Goal: Task Accomplishment & Management: Use online tool/utility

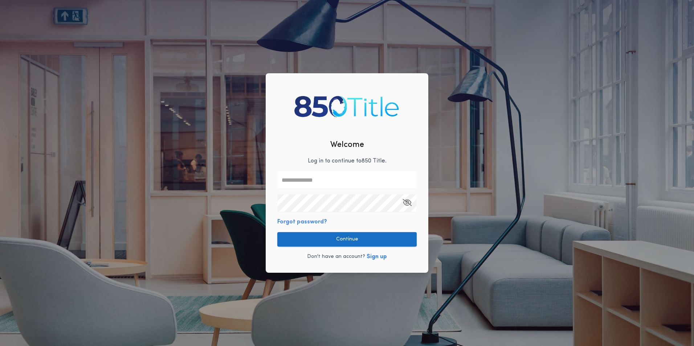
type input "**********"
click at [343, 240] on button "Continue" at bounding box center [346, 239] width 139 height 15
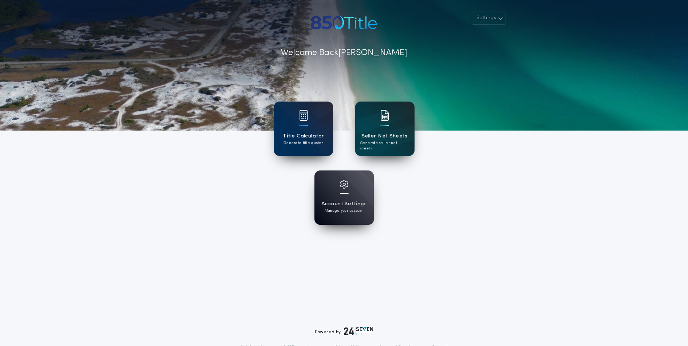
click at [397, 133] on h1 "Seller Net Sheets" at bounding box center [385, 136] width 46 height 8
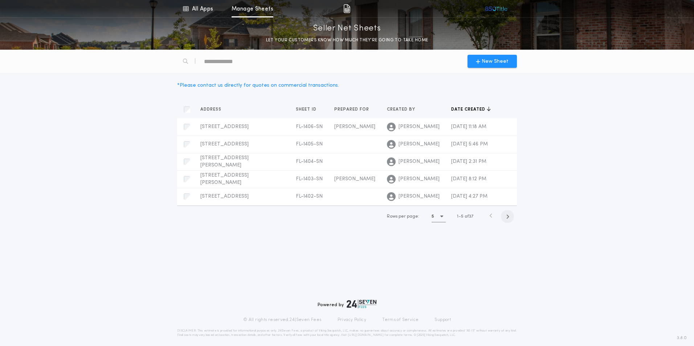
click at [508, 215] on icon "button" at bounding box center [507, 216] width 3 height 5
click at [206, 9] on link "All Apps" at bounding box center [195, 8] width 33 height 17
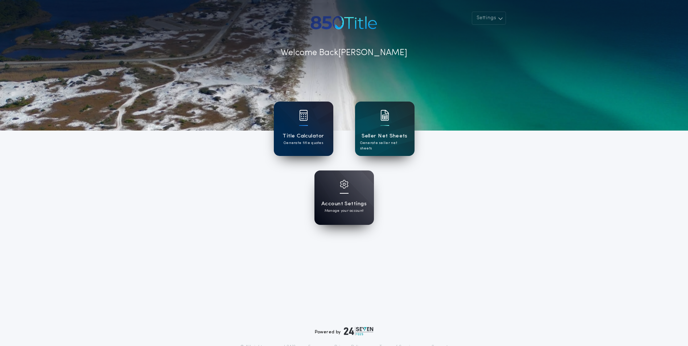
click at [308, 125] on div at bounding box center [303, 120] width 9 height 20
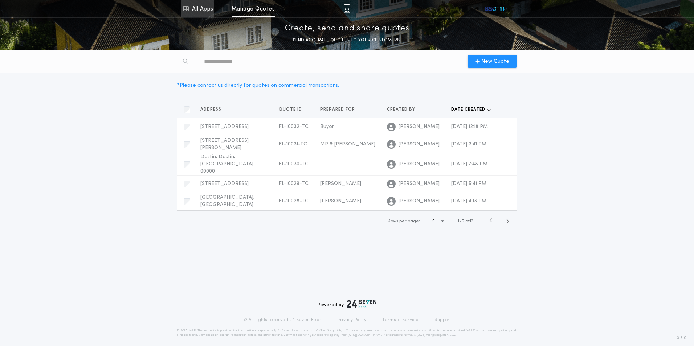
click at [193, 5] on link "All Apps" at bounding box center [197, 8] width 33 height 17
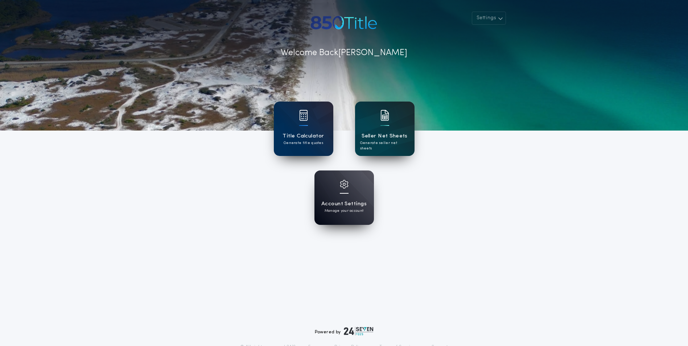
click at [388, 124] on div at bounding box center [385, 120] width 9 height 20
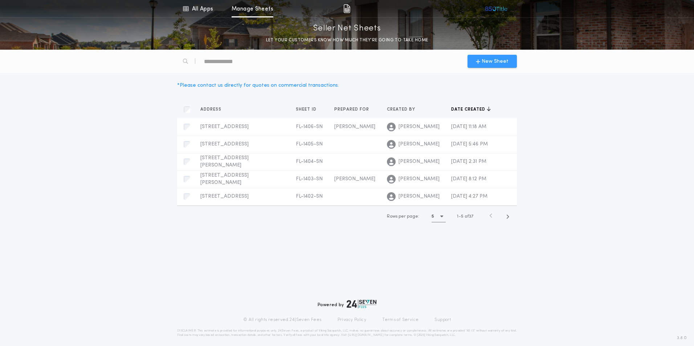
click at [481, 64] on span "New Sheet" at bounding box center [492, 62] width 33 height 8
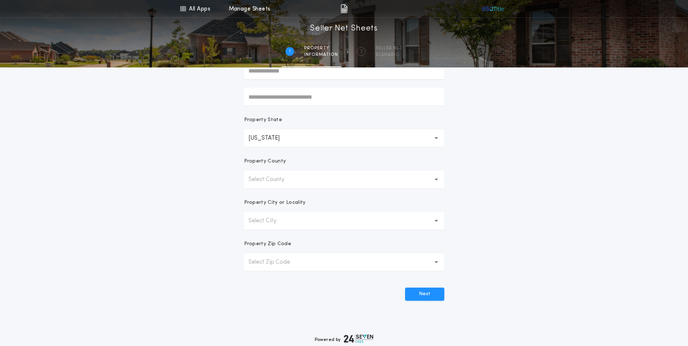
scroll to position [109, 0]
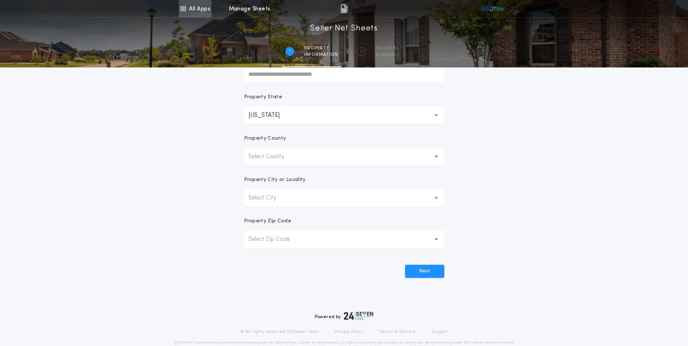
click at [196, 12] on link "All Apps" at bounding box center [195, 8] width 33 height 17
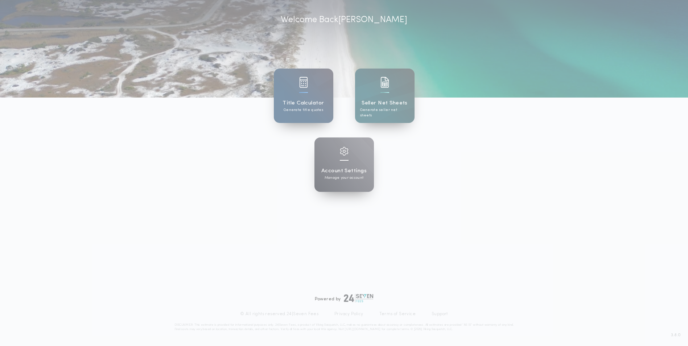
scroll to position [33, 0]
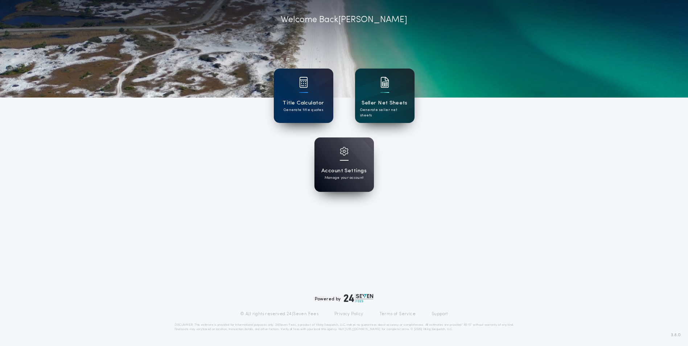
click at [387, 108] on p "Generate seller net sheets" at bounding box center [384, 112] width 49 height 11
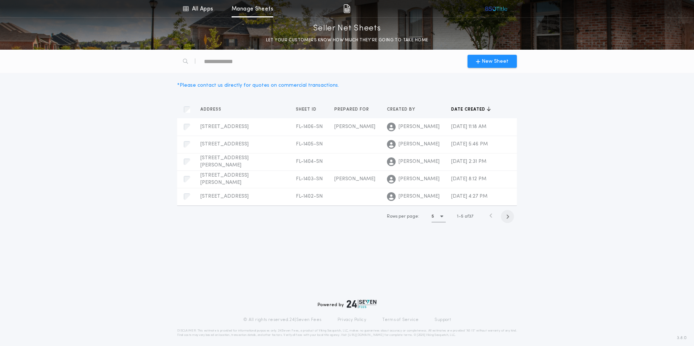
click at [506, 218] on icon "button" at bounding box center [507, 216] width 3 height 5
click at [508, 223] on span "button" at bounding box center [505, 216] width 13 height 13
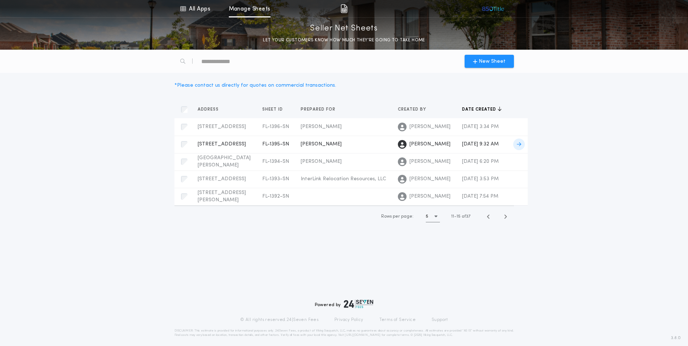
scroll to position [36, 0]
click at [410, 200] on span "[PERSON_NAME]" at bounding box center [430, 196] width 41 height 7
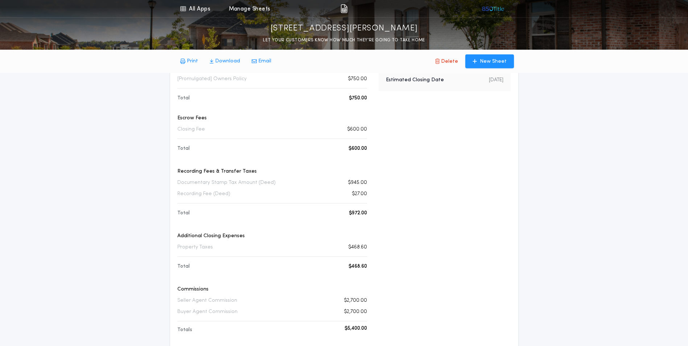
scroll to position [36, 0]
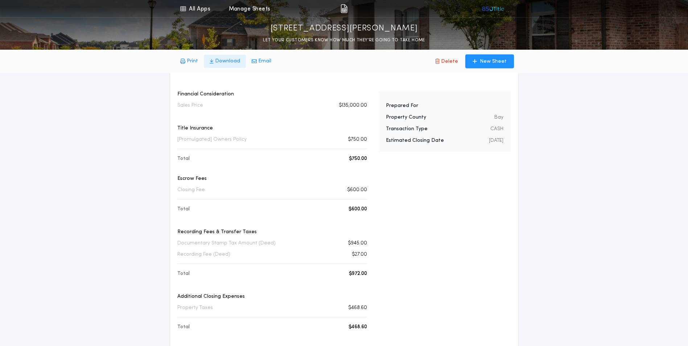
click at [231, 61] on p "Download" at bounding box center [227, 61] width 25 height 7
click at [255, 58] on button "Email" at bounding box center [261, 61] width 31 height 13
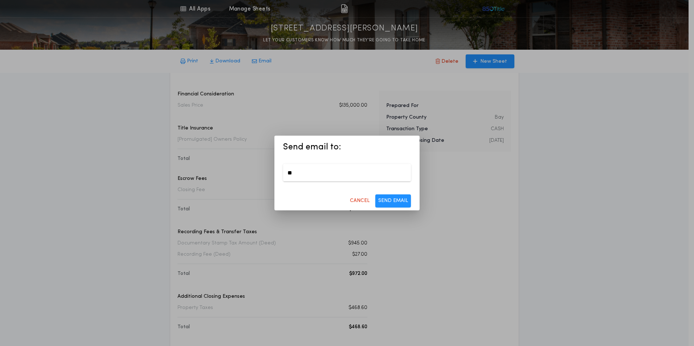
type input "**********"
click at [399, 204] on button "SEND EMAIL" at bounding box center [393, 200] width 36 height 13
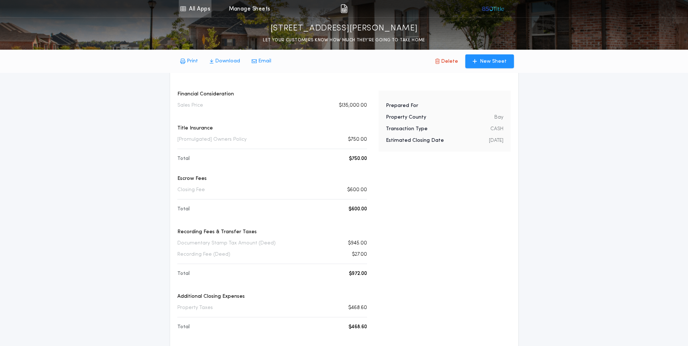
click at [193, 14] on link "All Apps" at bounding box center [195, 8] width 33 height 17
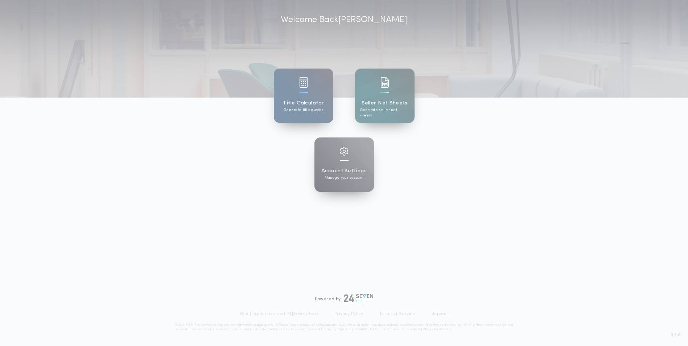
scroll to position [33, 0]
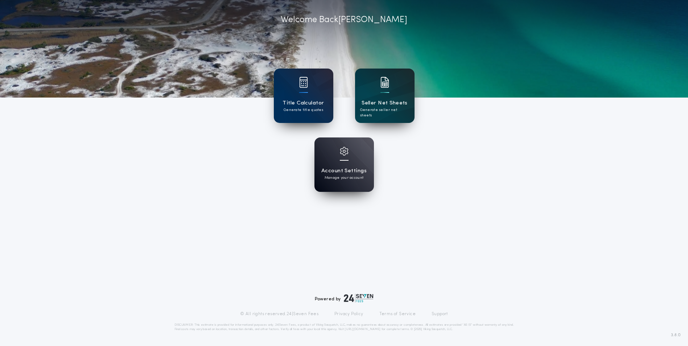
click at [367, 96] on div "Seller Net Sheets Generate seller net sheets" at bounding box center [384, 96] width 59 height 54
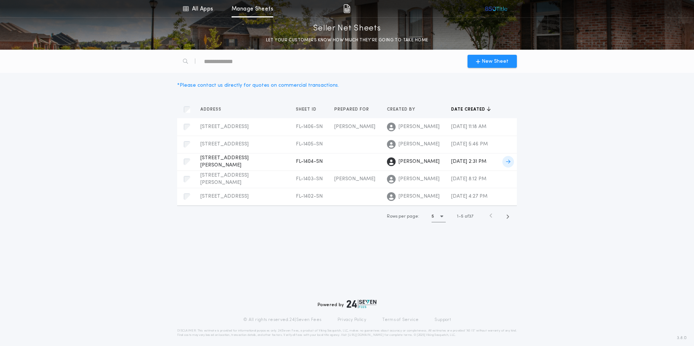
click at [398, 164] on span "[PERSON_NAME]" at bounding box center [418, 161] width 41 height 7
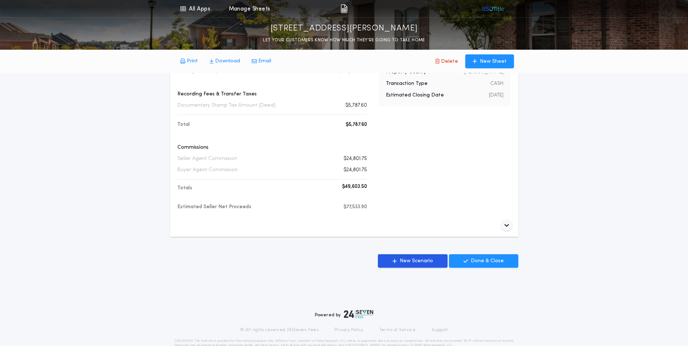
scroll to position [98, 0]
